Goal: Navigation & Orientation: Find specific page/section

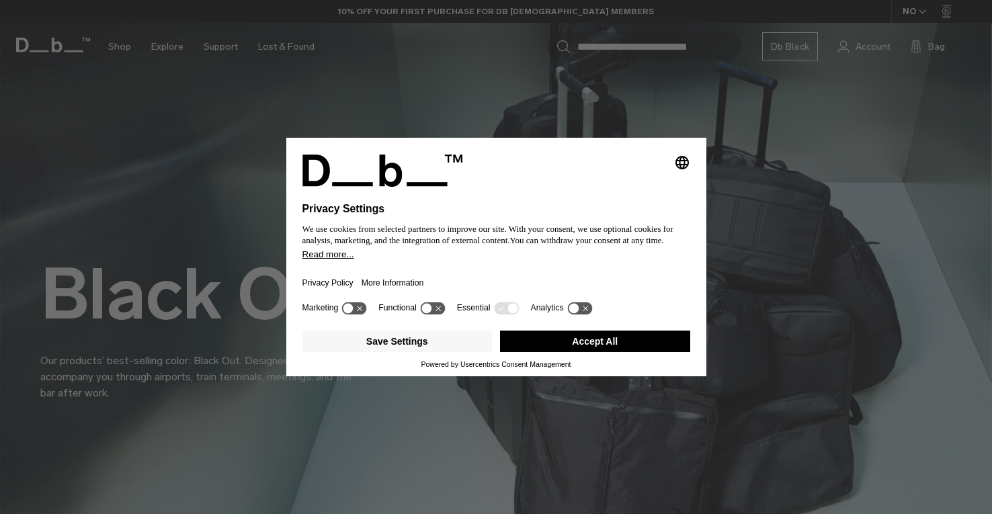
click at [573, 348] on button "Accept All" at bounding box center [595, 342] width 190 height 22
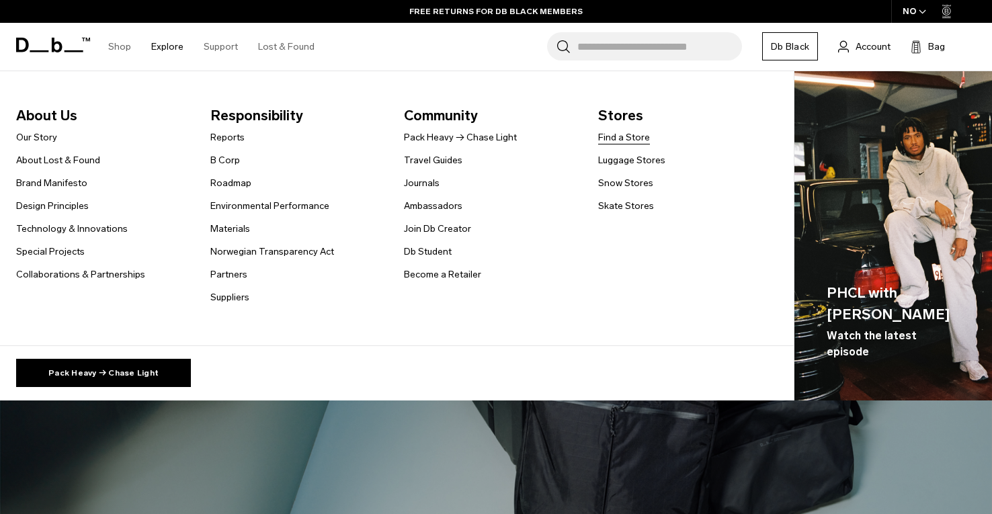
click at [629, 138] on link "Find a Store" at bounding box center [624, 137] width 52 height 14
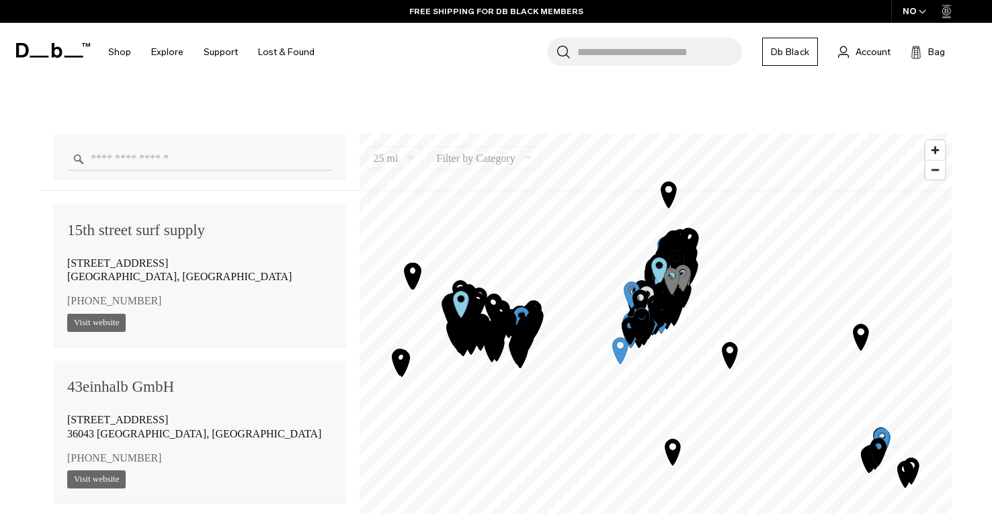
scroll to position [916, 0]
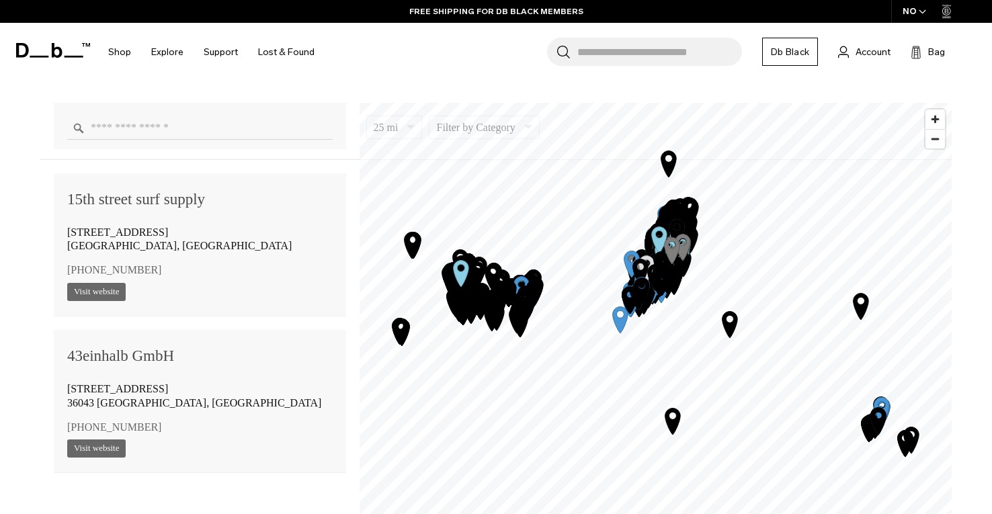
click at [177, 126] on input "Enter a location" at bounding box center [200, 128] width 266 height 24
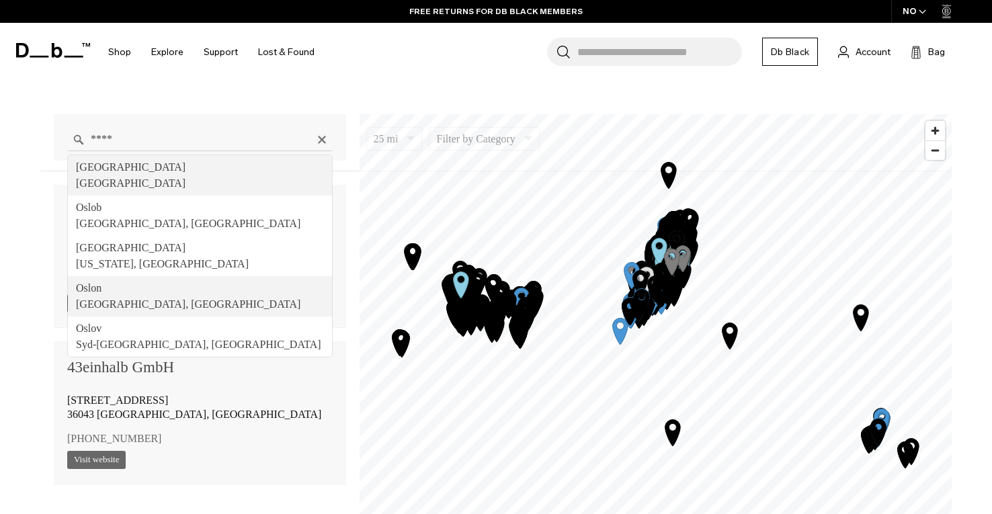
scroll to position [899, 0]
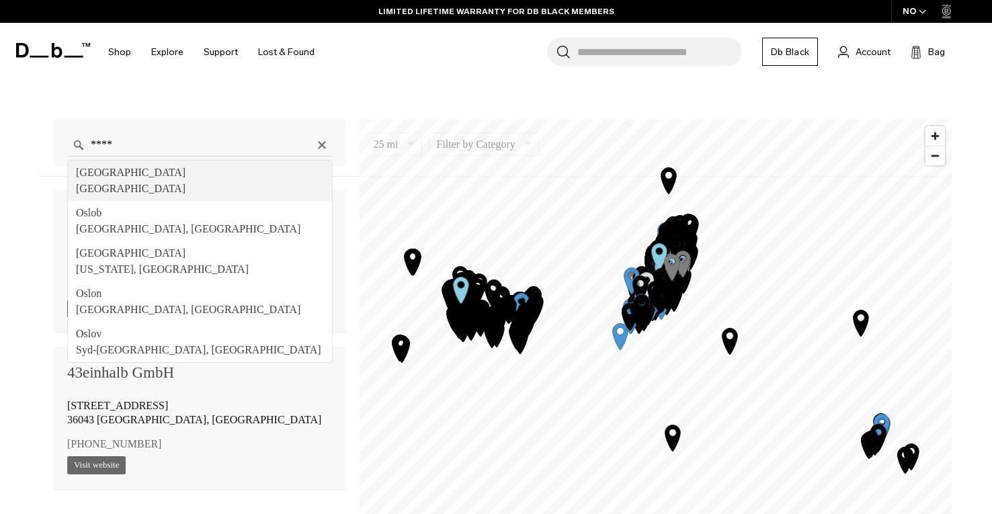
type input "**********"
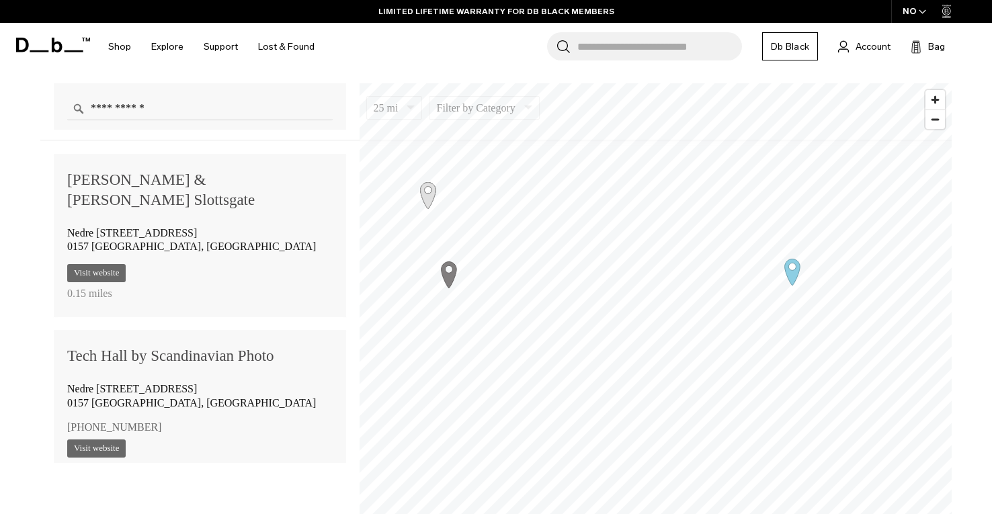
scroll to position [0, 0]
click at [792, 270] on icon "Map marker" at bounding box center [792, 272] width 15 height 26
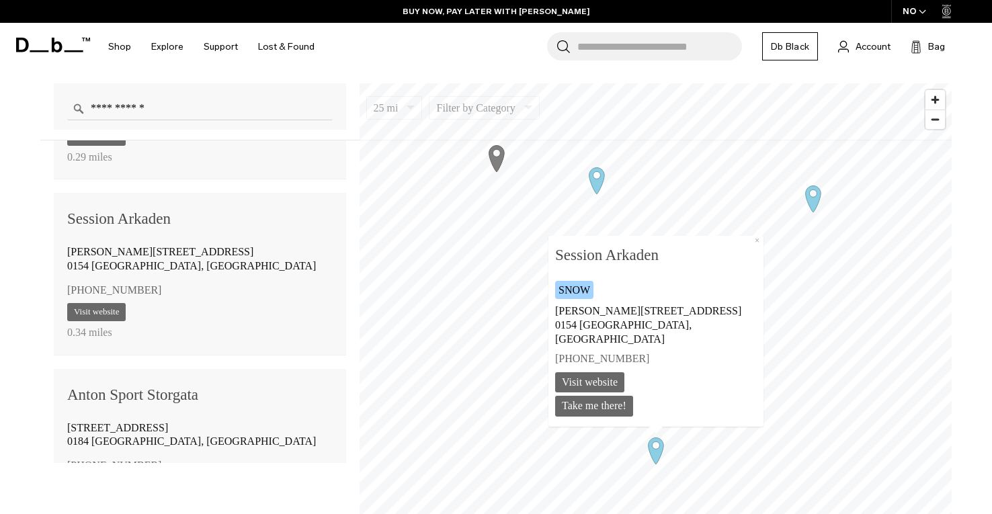
click at [493, 156] on icon "Map marker" at bounding box center [496, 158] width 15 height 26
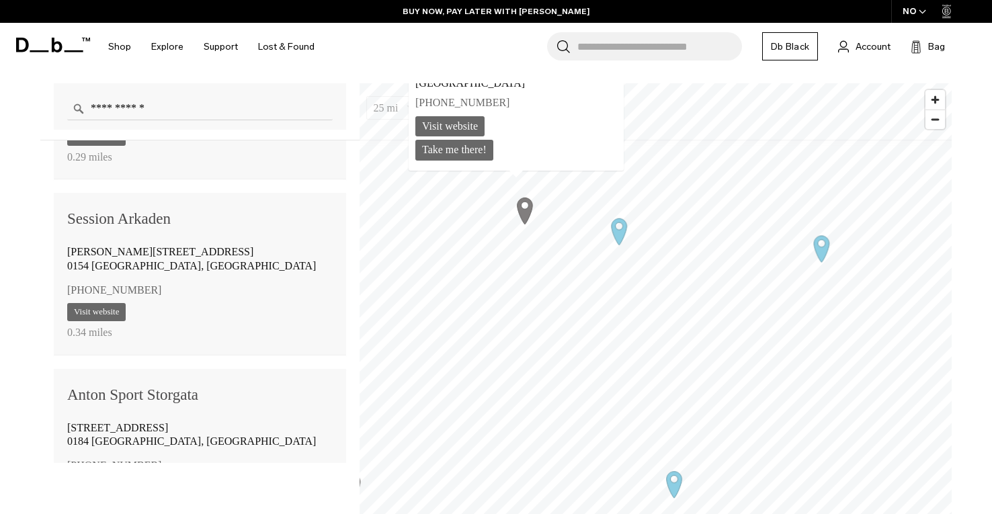
scroll to position [494, 0]
